Goal: Information Seeking & Learning: Learn about a topic

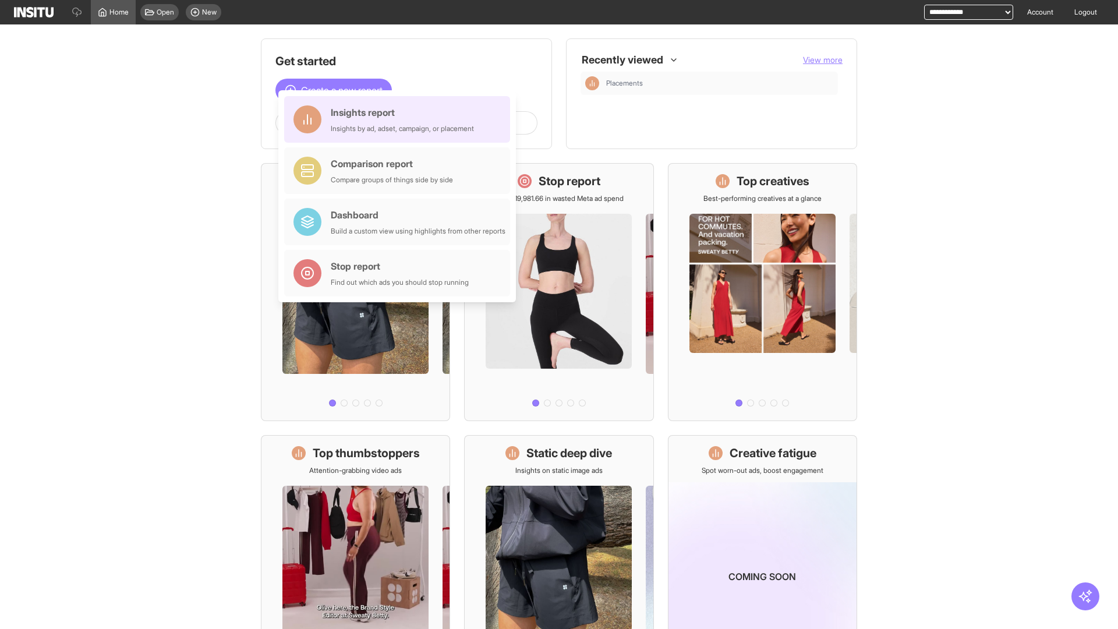
click at [400, 119] on div "Insights report Insights by ad, adset, campaign, or placement" at bounding box center [402, 119] width 143 height 28
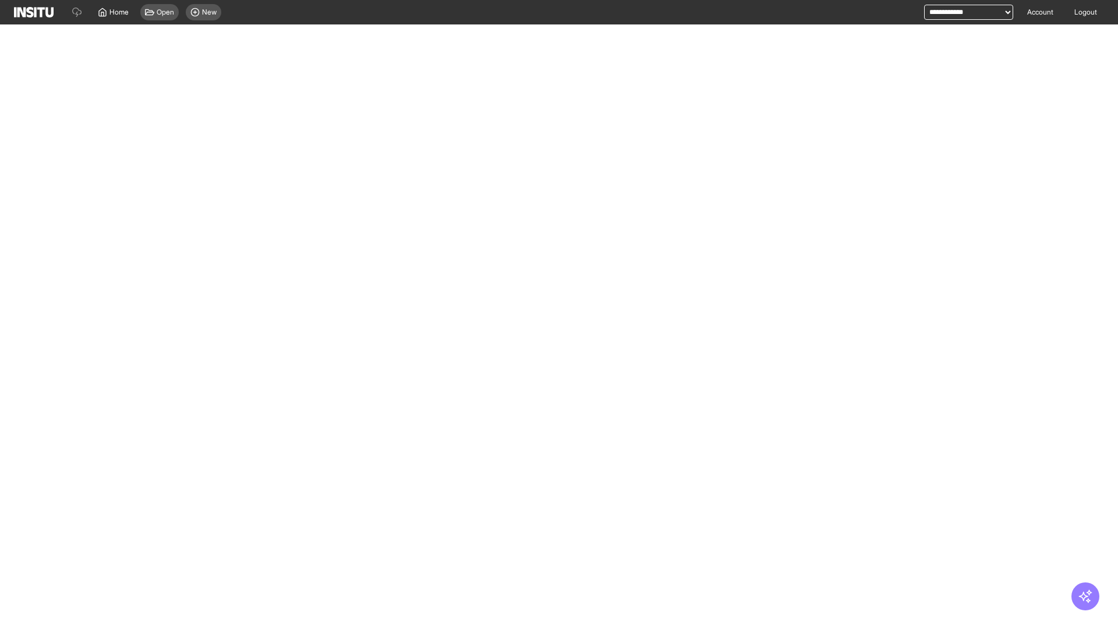
select select "**"
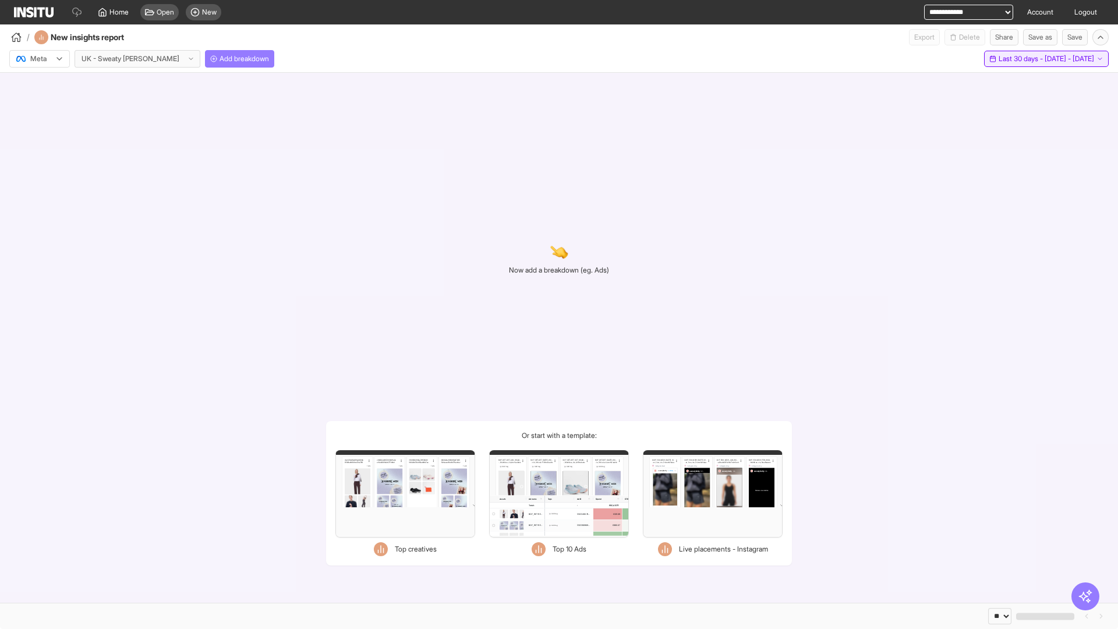
click at [1021, 59] on span "Last 30 days - [DATE] - [DATE]" at bounding box center [1047, 58] width 96 height 9
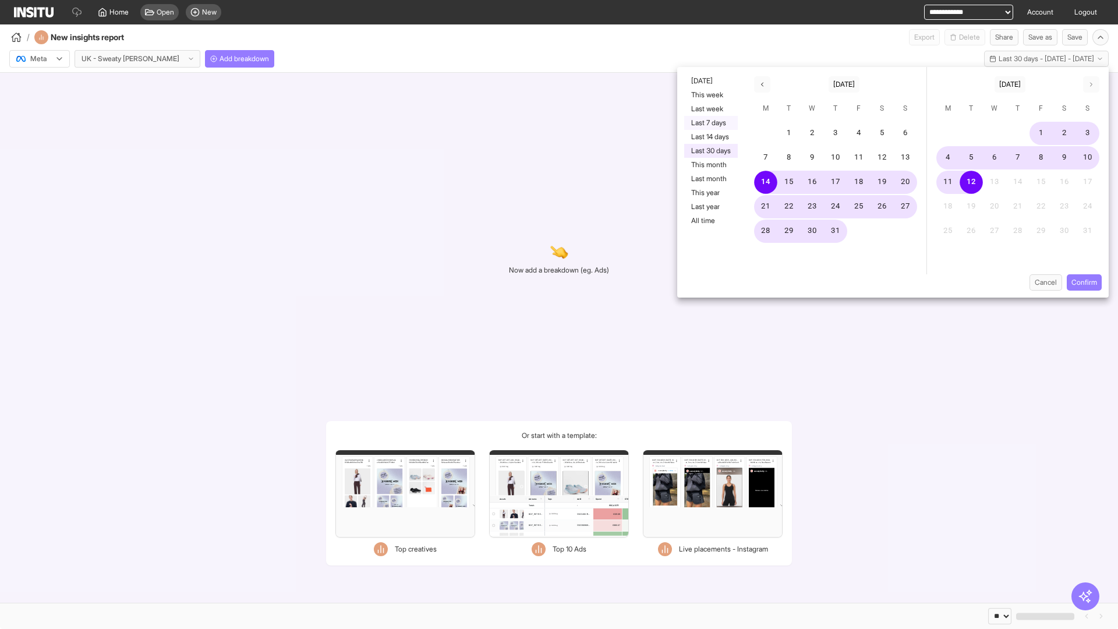
click at [710, 123] on button "Last 7 days" at bounding box center [711, 123] width 54 height 14
